Goal: Obtain resource: Download file/media

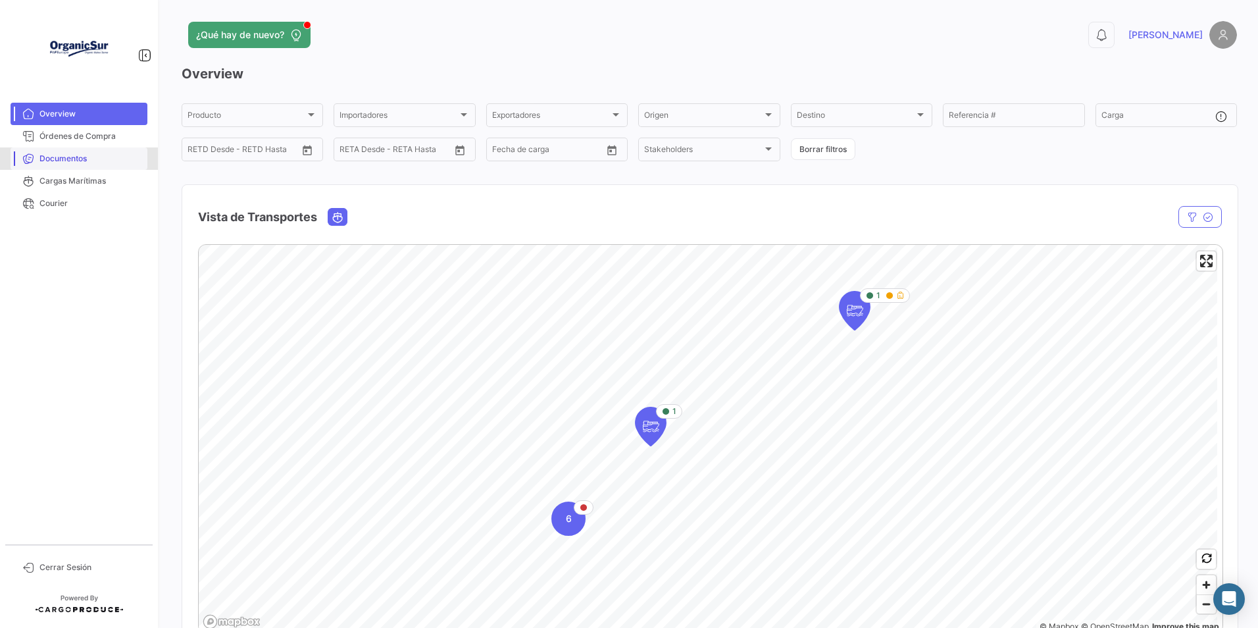
click at [60, 159] on span "Documentos" at bounding box center [90, 159] width 103 height 12
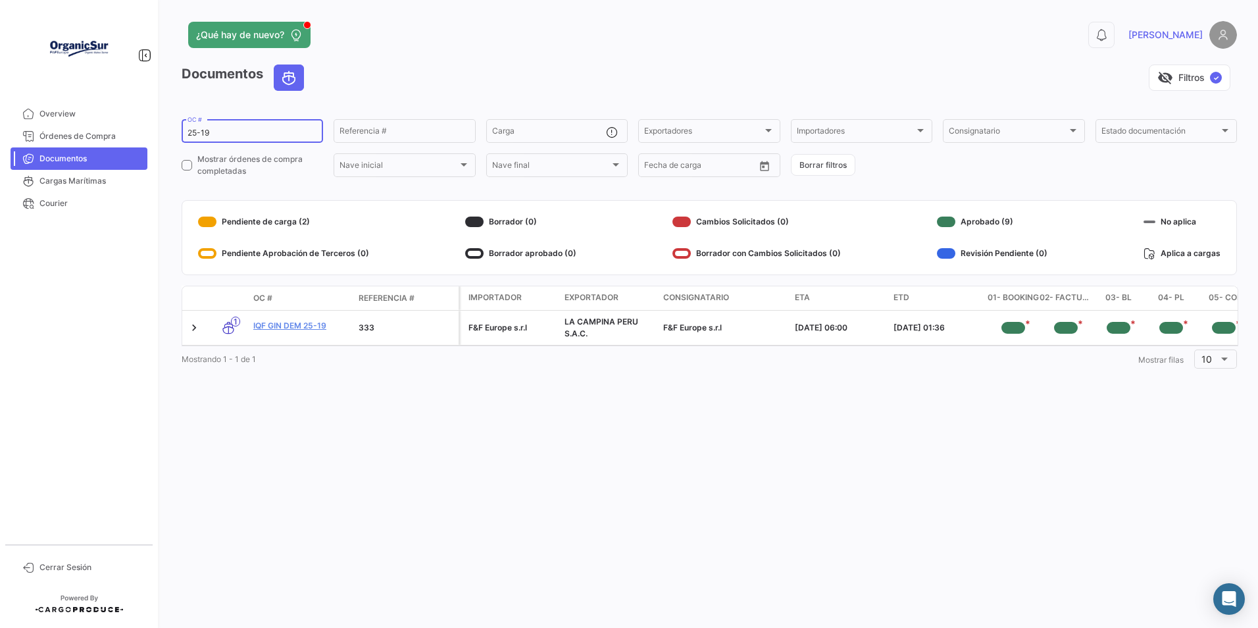
drag, startPoint x: 220, startPoint y: 134, endPoint x: 201, endPoint y: 129, distance: 19.6
click at [201, 129] on input "25-19" at bounding box center [253, 132] width 130 height 9
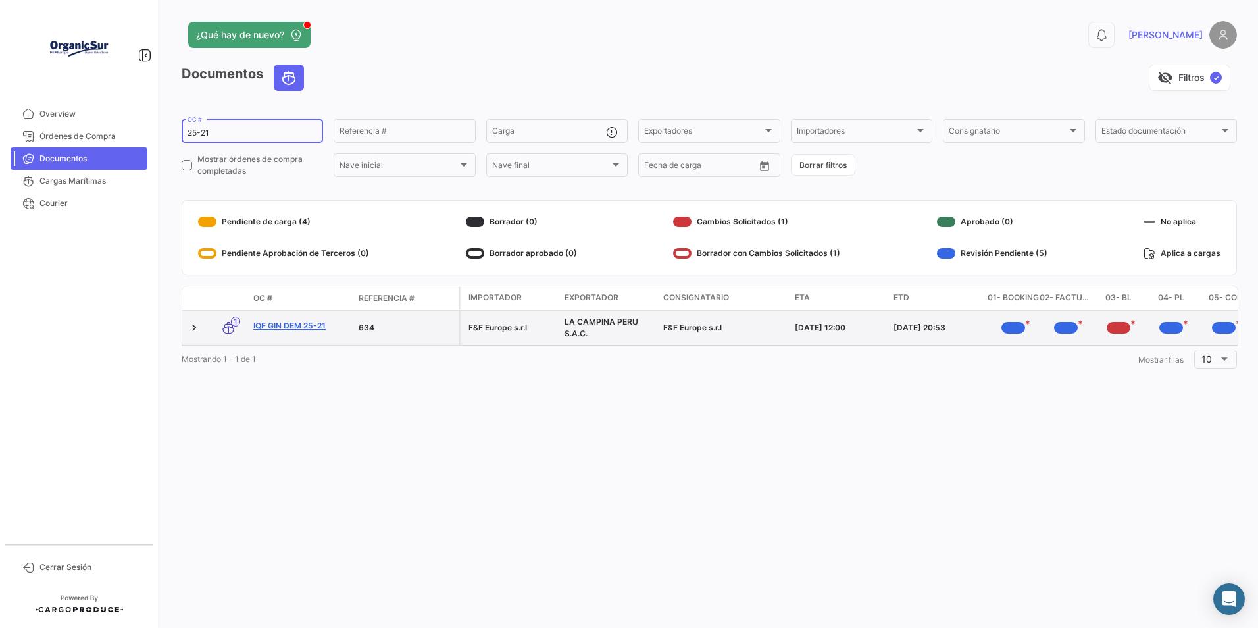
type input "25-21"
click at [299, 322] on link "IQF GIN DEM 25-21" at bounding box center [300, 326] width 95 height 12
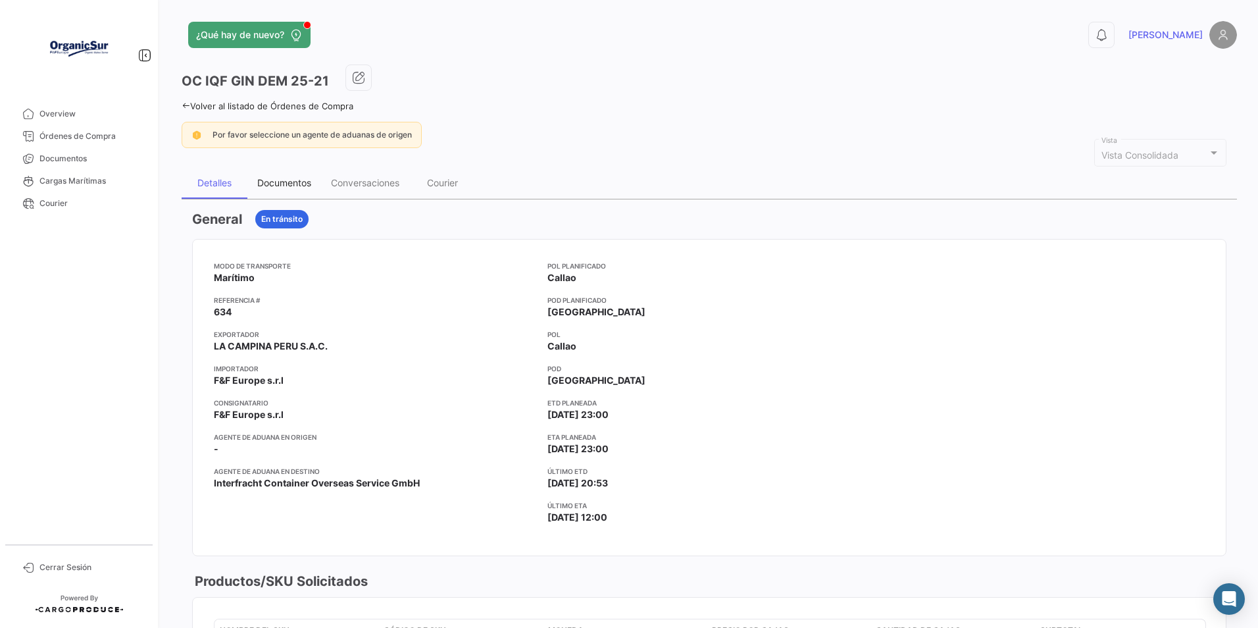
click at [294, 178] on div "Documentos" at bounding box center [284, 182] width 54 height 11
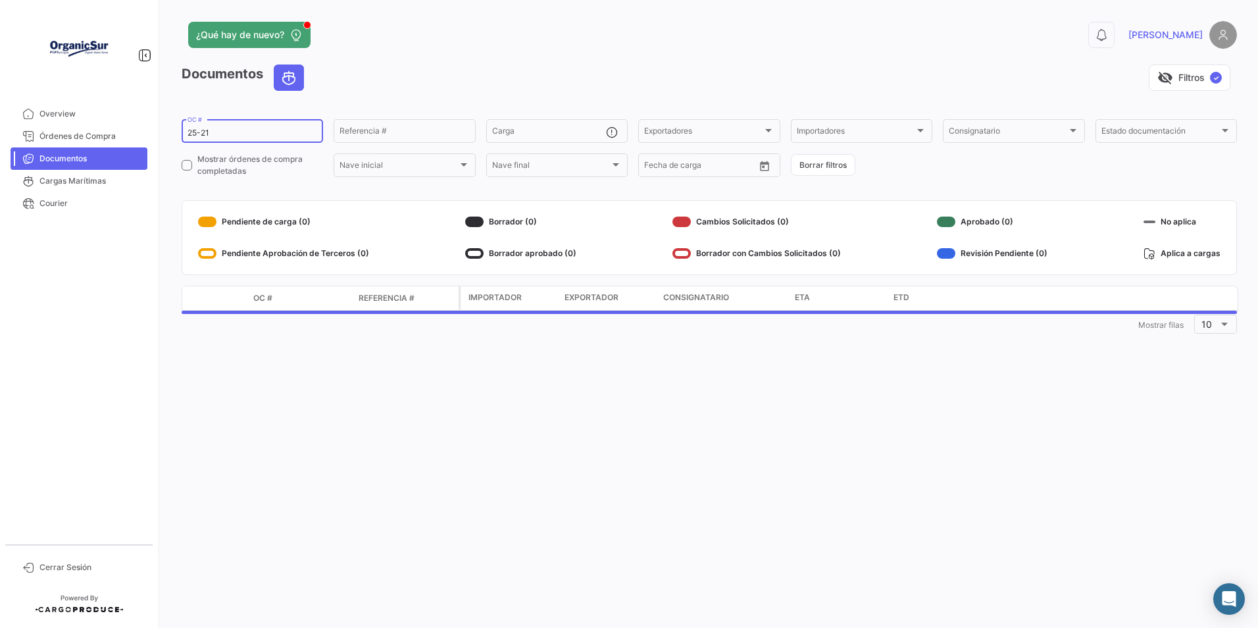
drag, startPoint x: 222, startPoint y: 134, endPoint x: 190, endPoint y: 128, distance: 32.8
click at [190, 128] on input "25-21" at bounding box center [253, 132] width 130 height 9
type input "2"
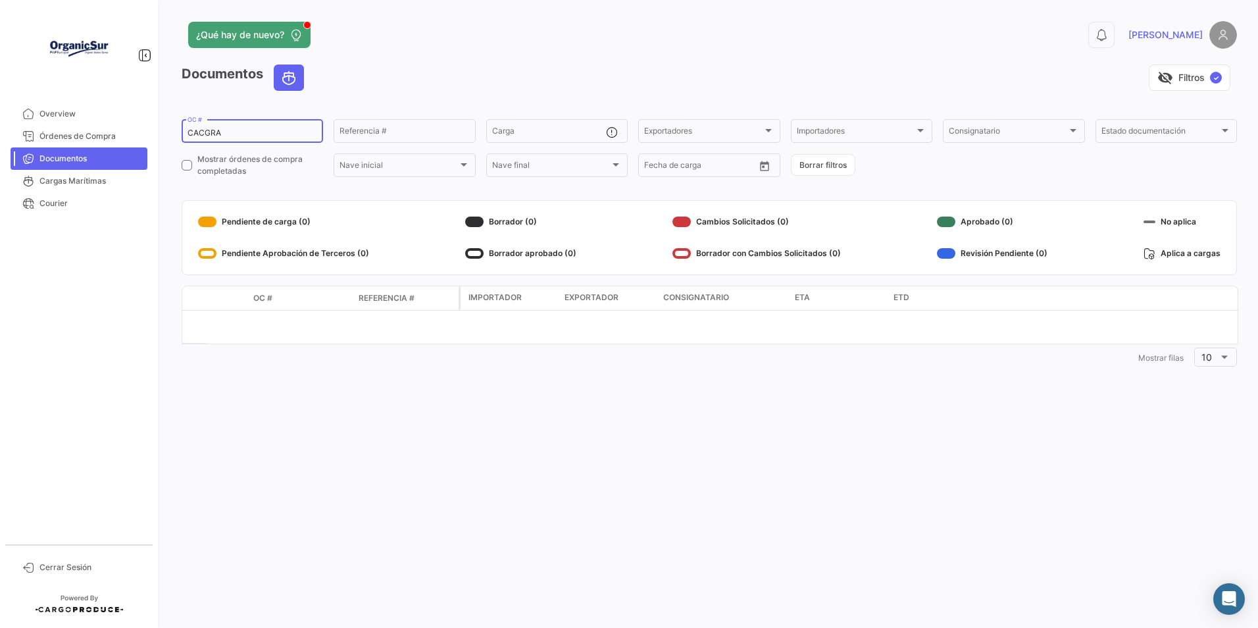
drag, startPoint x: 229, startPoint y: 133, endPoint x: 170, endPoint y: 118, distance: 61.0
click at [170, 118] on div "¿Qué hay de nuevo? 0 [PERSON_NAME] Documentos visibility_off Filtros ✓ CACGRA O…" at bounding box center [709, 314] width 1097 height 628
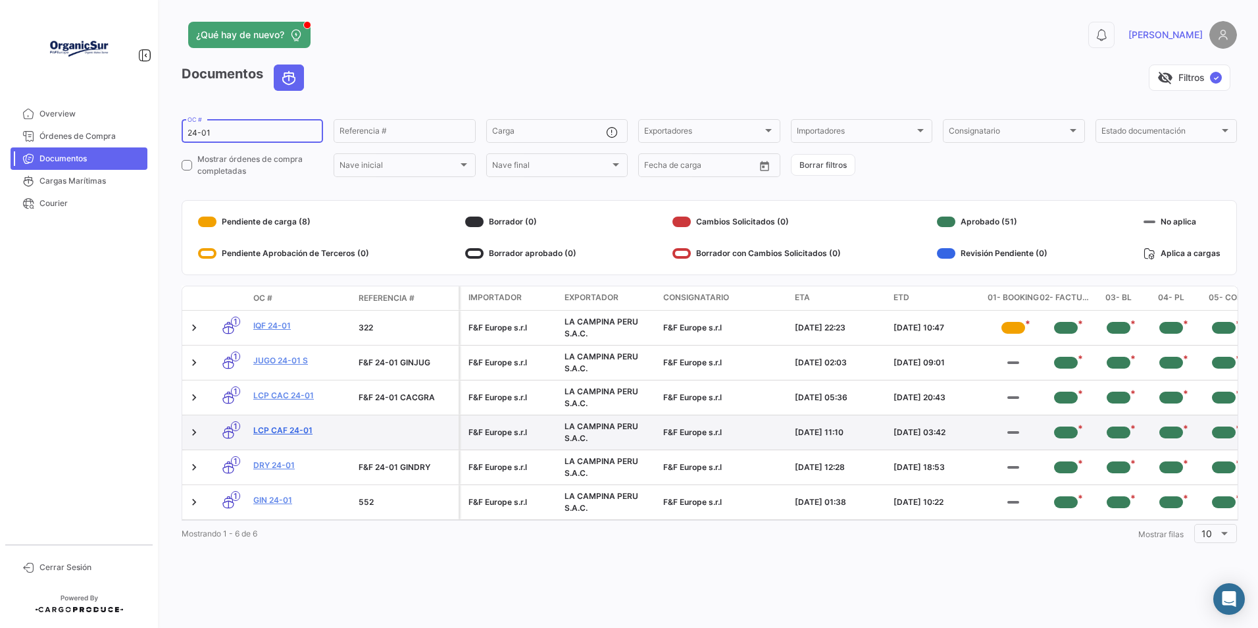
type input "24-01"
click at [273, 430] on link "LCP CAF 24-01" at bounding box center [300, 430] width 95 height 12
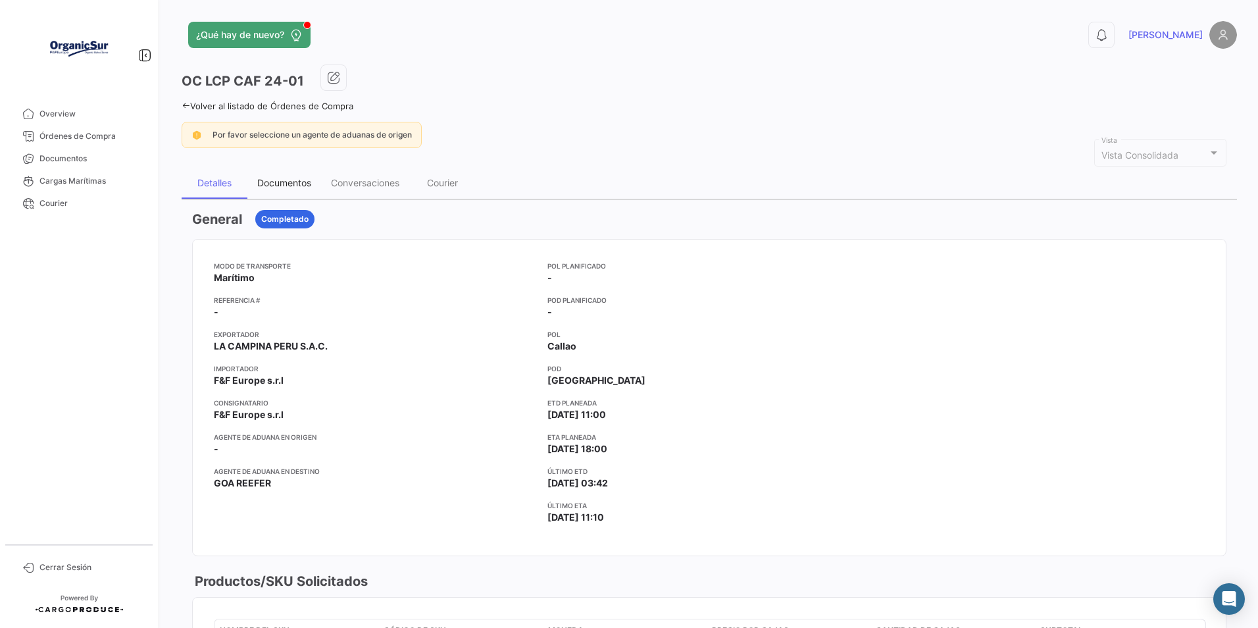
click at [294, 182] on div "Documentos" at bounding box center [284, 182] width 54 height 11
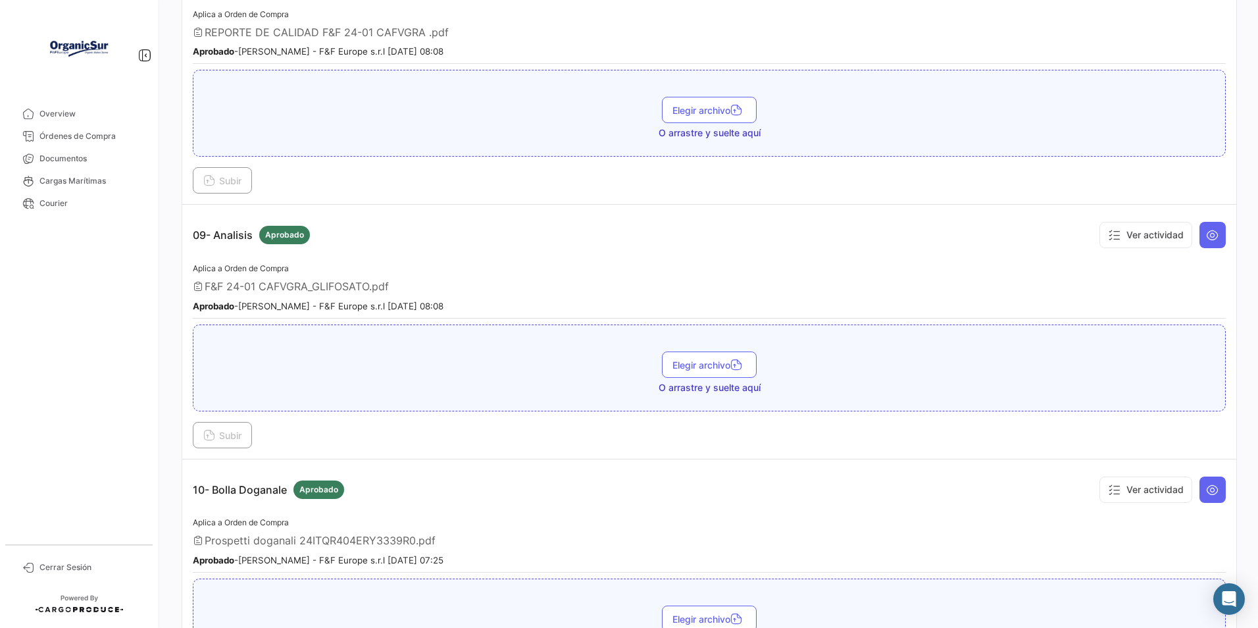
scroll to position [1776, 0]
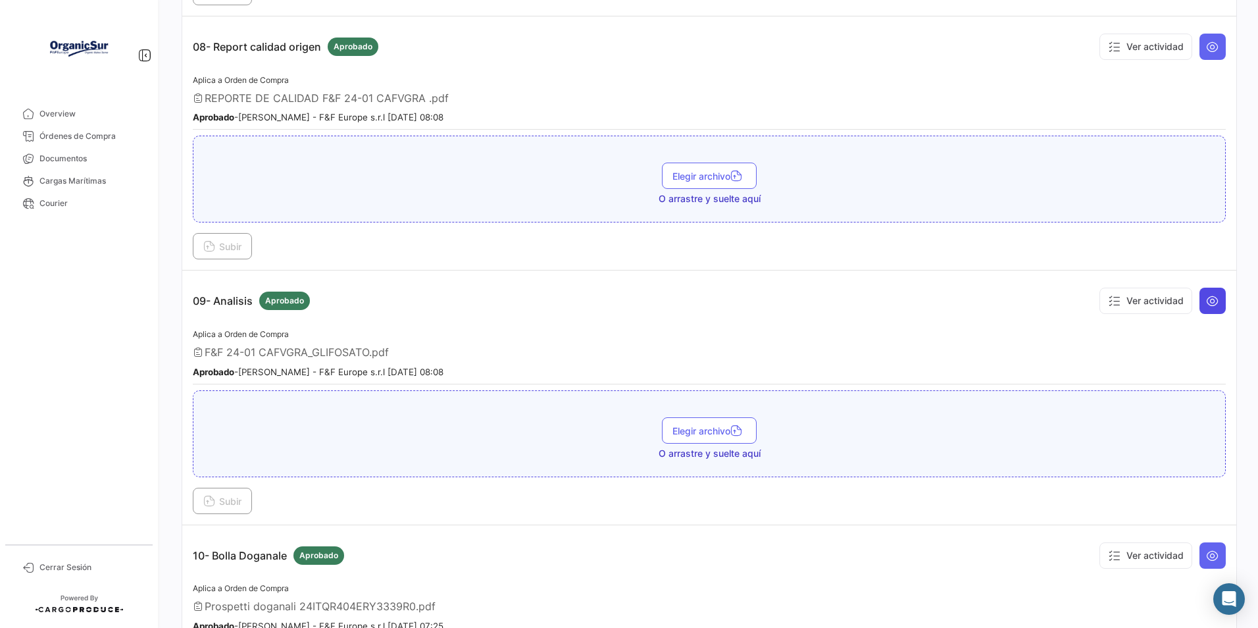
click at [1206, 305] on icon at bounding box center [1212, 300] width 13 height 13
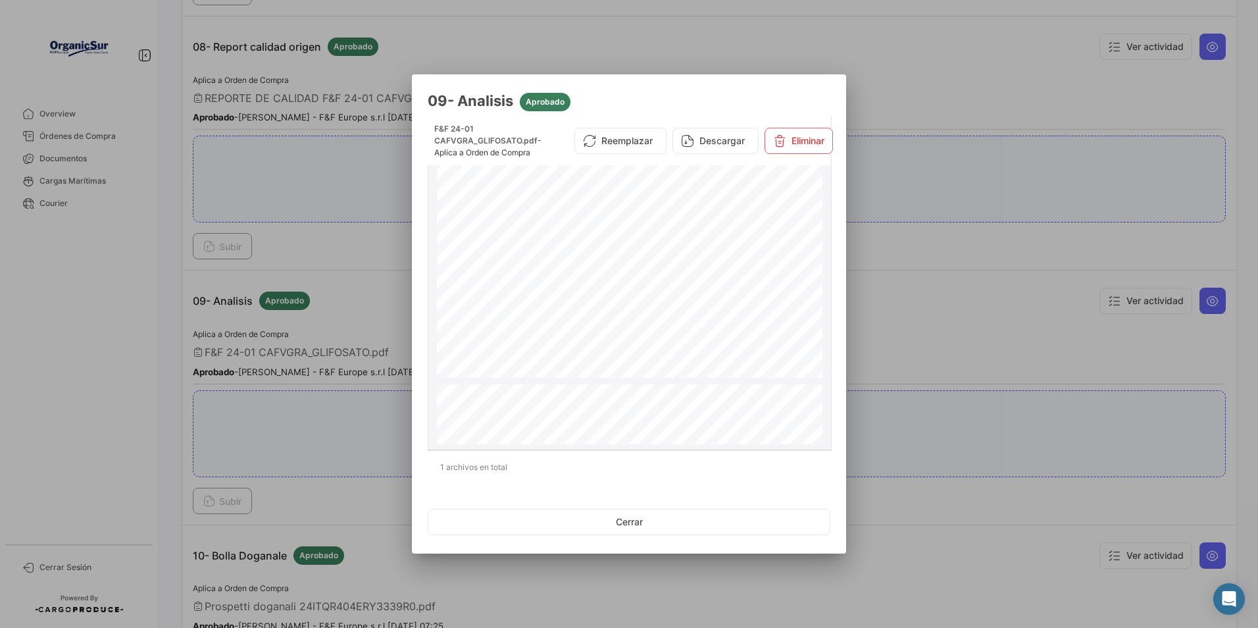
scroll to position [526, 0]
click at [716, 147] on button "Descargar" at bounding box center [715, 141] width 86 height 26
